Goal: Check status

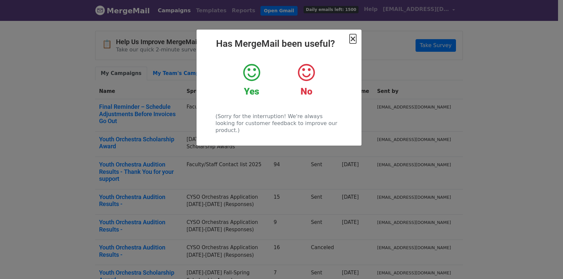
click at [353, 37] on span "×" at bounding box center [353, 38] width 7 height 9
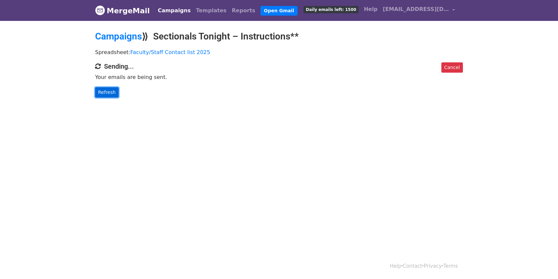
click at [109, 92] on link "Refresh" at bounding box center [107, 92] width 24 height 10
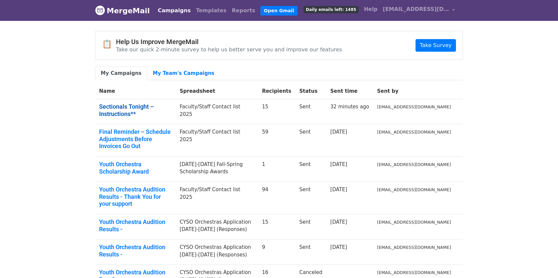
click at [169, 106] on link "Sectionals Tonight – Instructions**" at bounding box center [135, 110] width 73 height 14
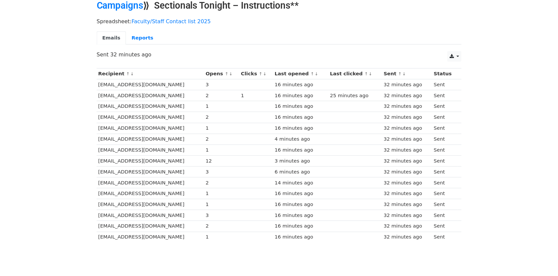
scroll to position [56, 0]
